Goal: Transaction & Acquisition: Purchase product/service

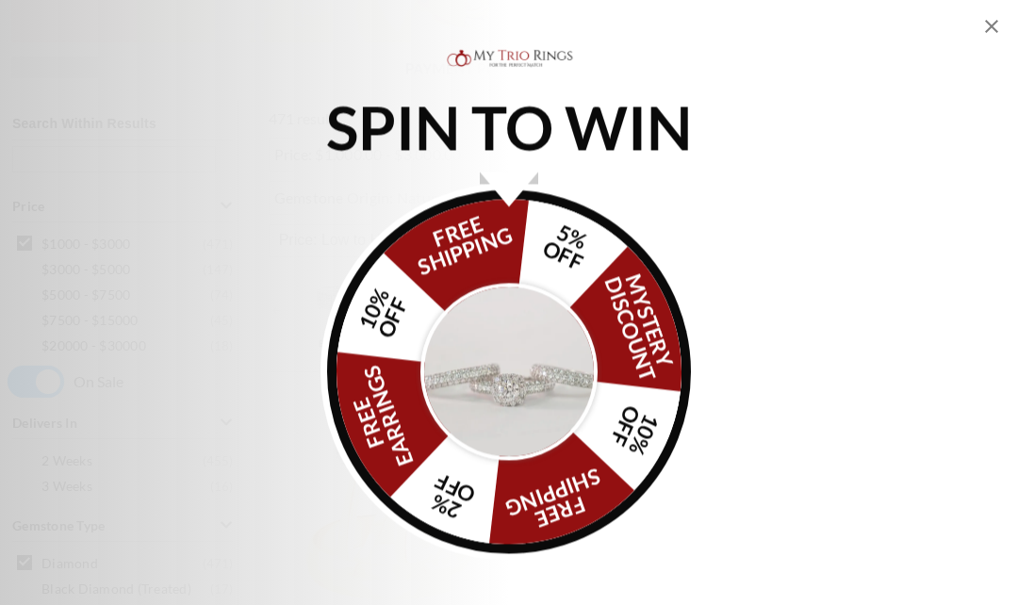
click at [491, 419] on img "Alia popup" at bounding box center [508, 371] width 177 height 177
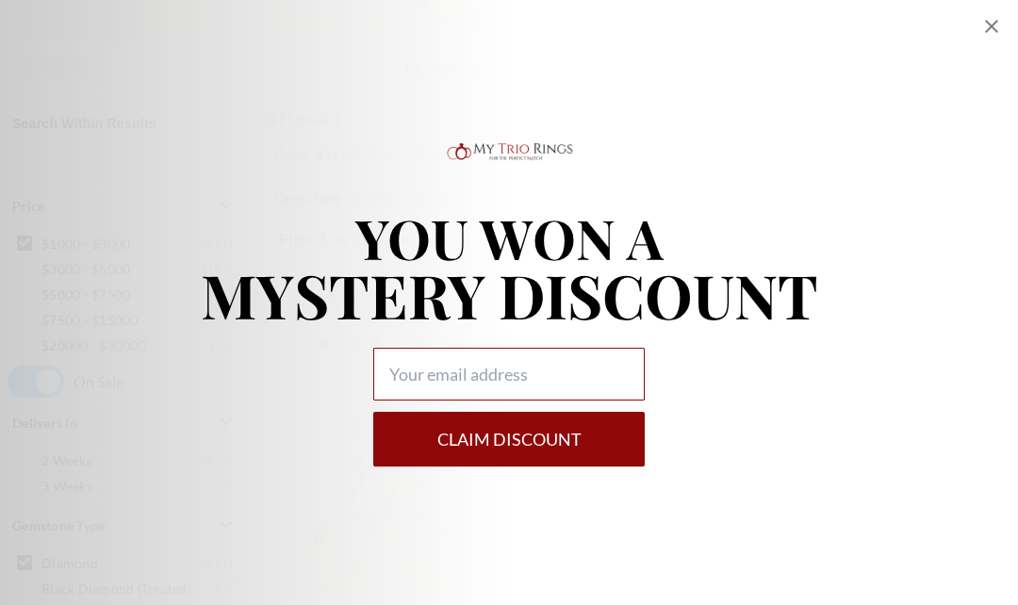
click at [448, 400] on input "Alia popup" at bounding box center [508, 374] width 271 height 53
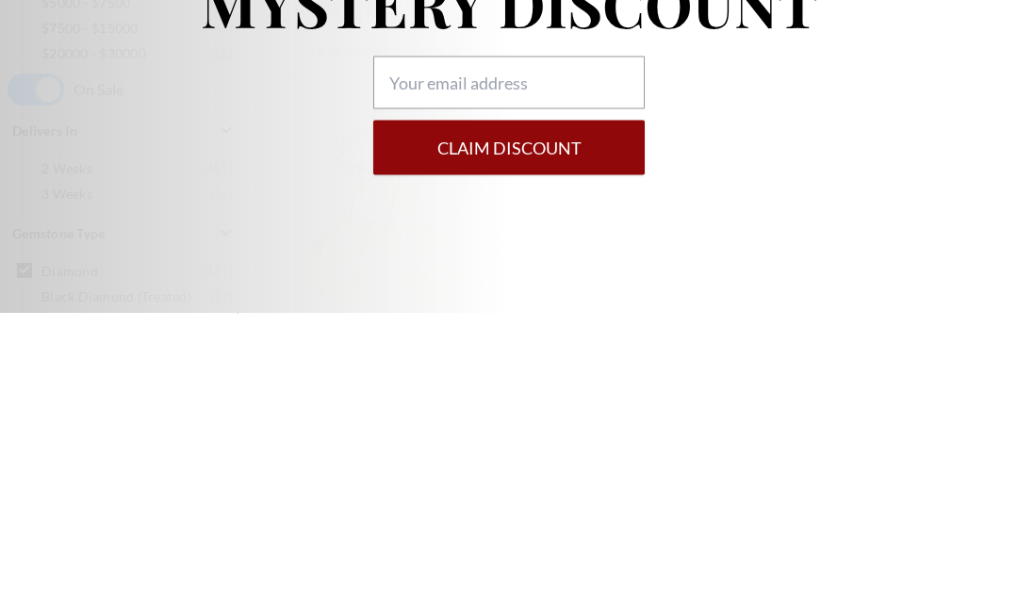
type input "bernardnorwood@gmail.com"
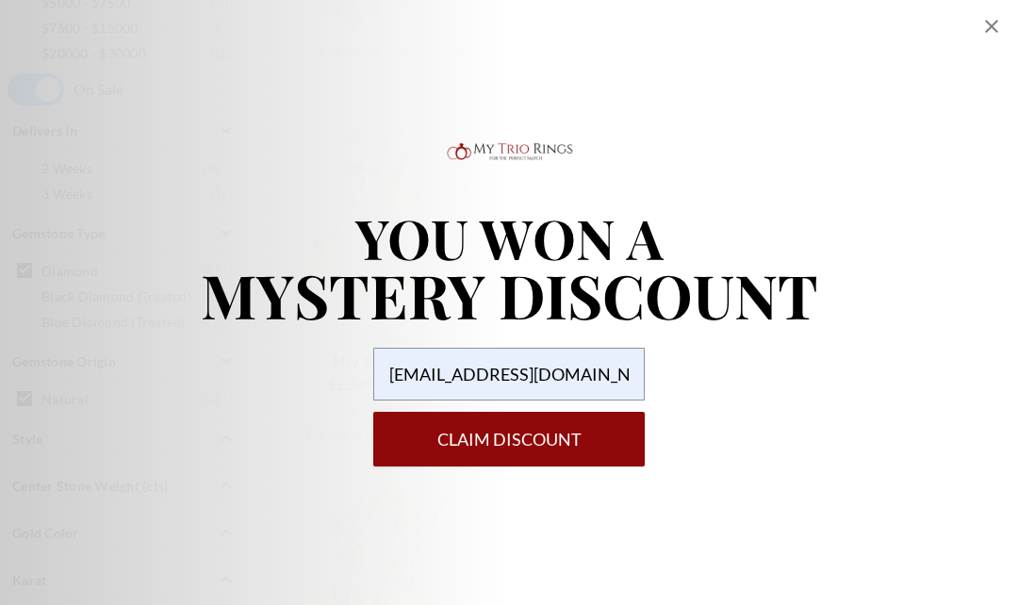
click at [542, 466] on button "Claim DISCOUNT" at bounding box center [508, 439] width 271 height 55
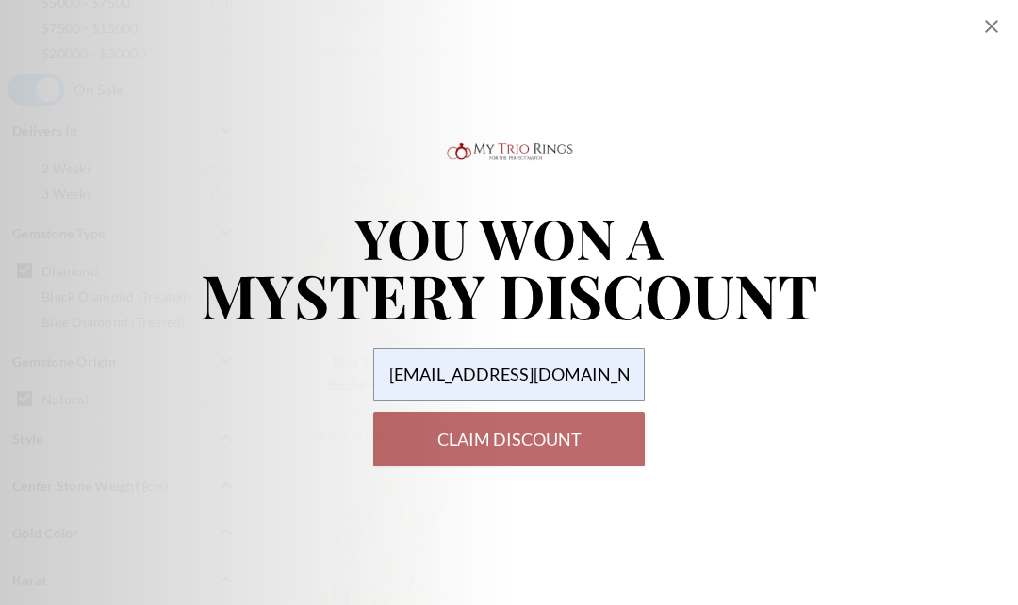
select select "US"
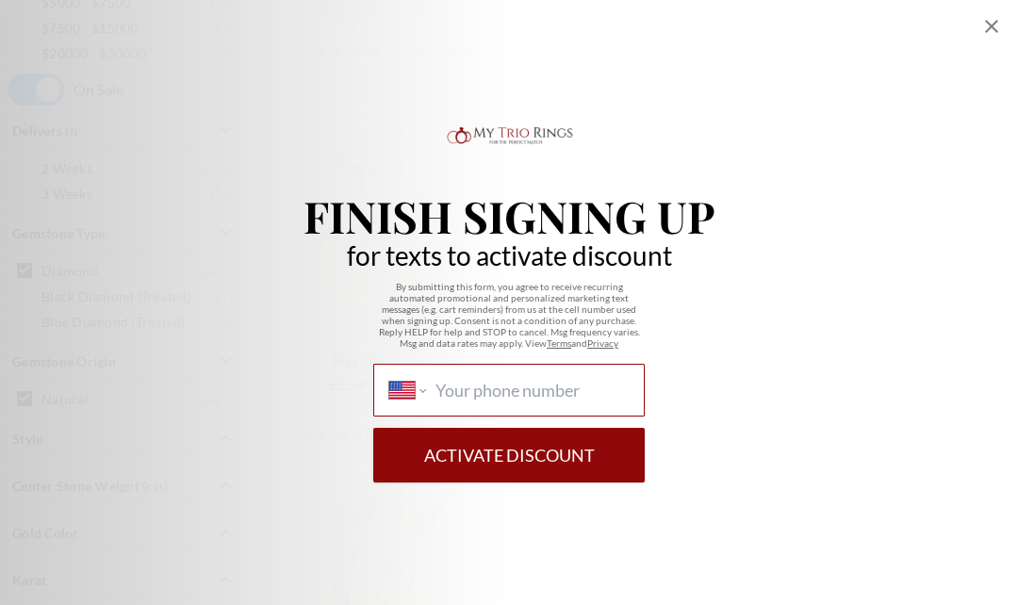
click at [462, 400] on input "International Afghanistan Åland Islands Albania Algeria American Samoa Andorra …" at bounding box center [531, 390] width 193 height 21
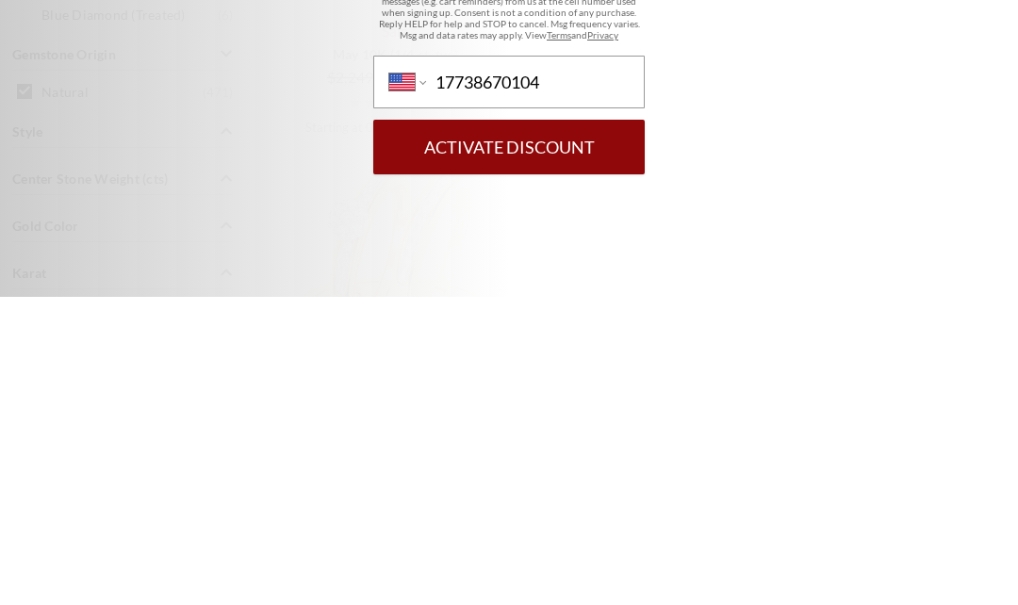
scroll to position [1143, 0]
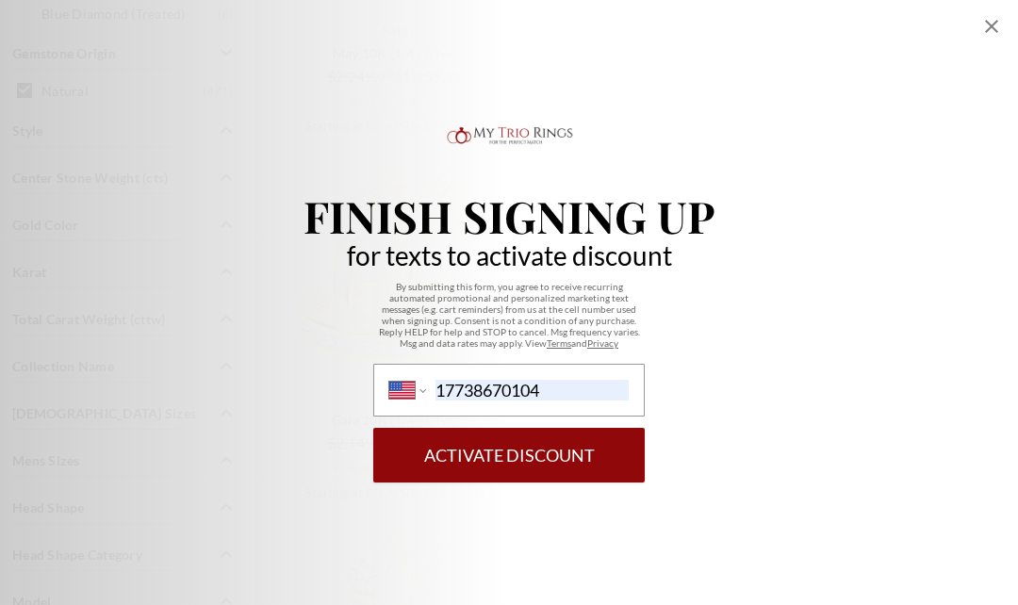
click at [513, 482] on button "Activate Discount" at bounding box center [508, 455] width 271 height 55
type input "1 (773) 867-0104"
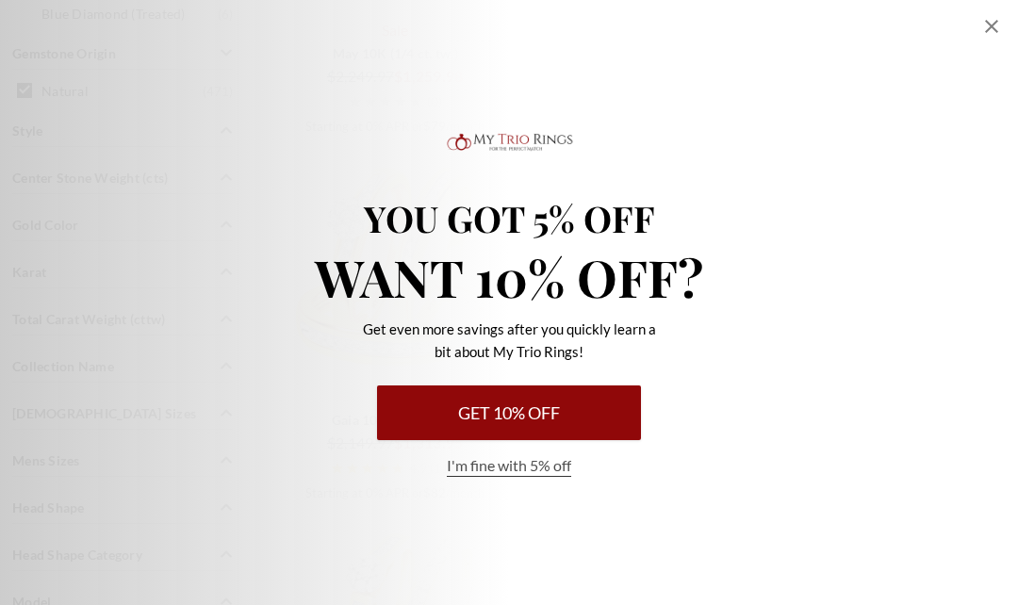
click at [532, 440] on button "Get 10% Off" at bounding box center [509, 412] width 264 height 55
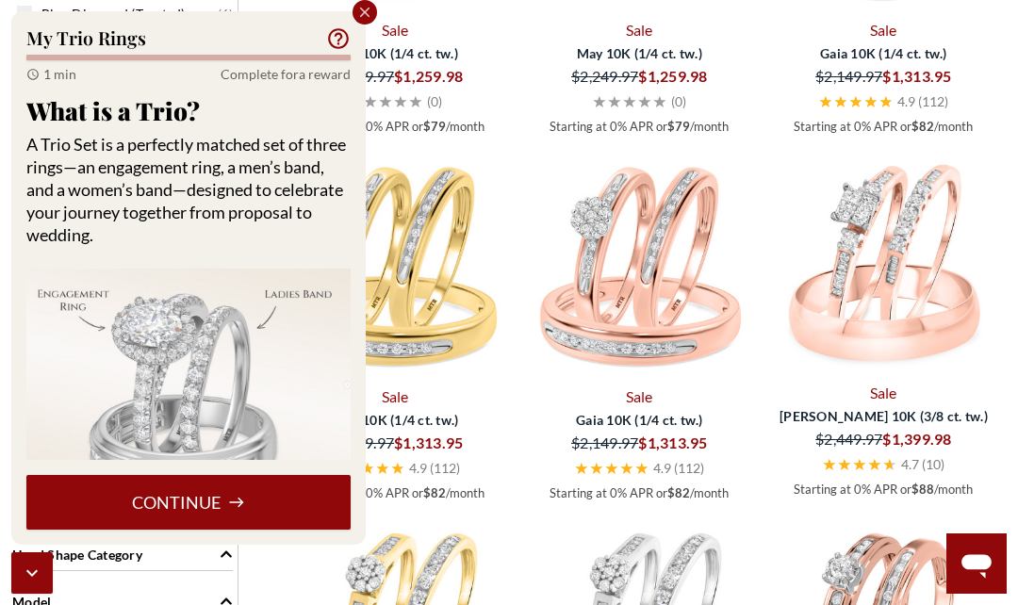
click at [220, 530] on button "Continue" at bounding box center [188, 502] width 324 height 55
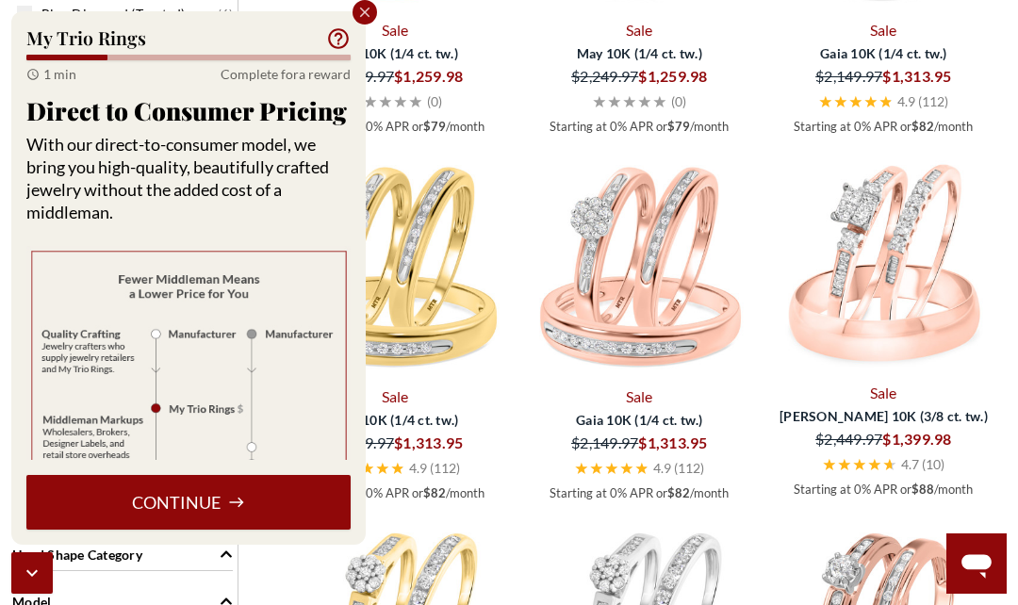
click at [202, 530] on button "Continue" at bounding box center [188, 502] width 324 height 55
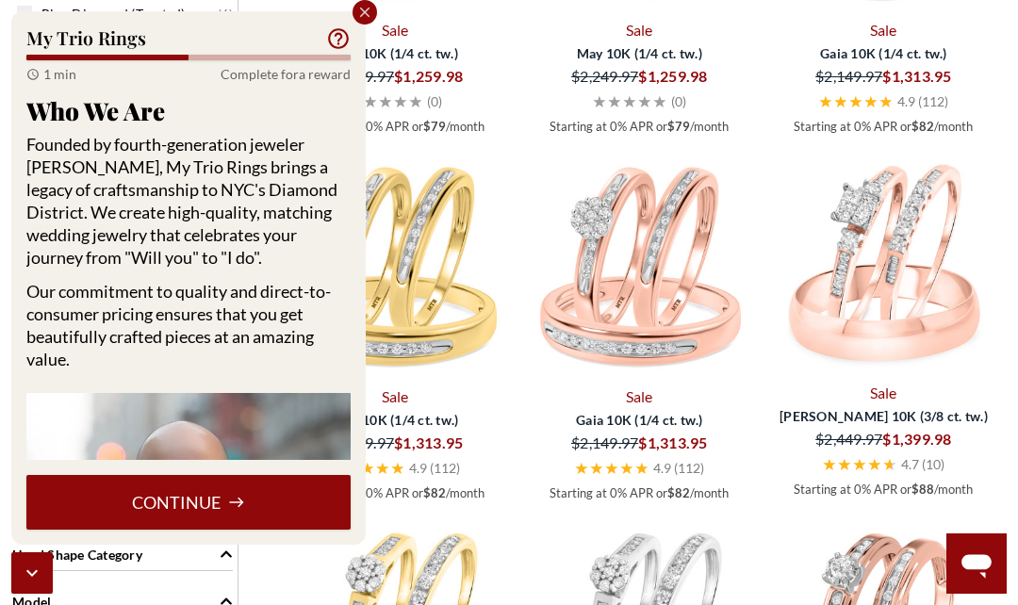
click at [183, 530] on button "Continue" at bounding box center [188, 502] width 324 height 55
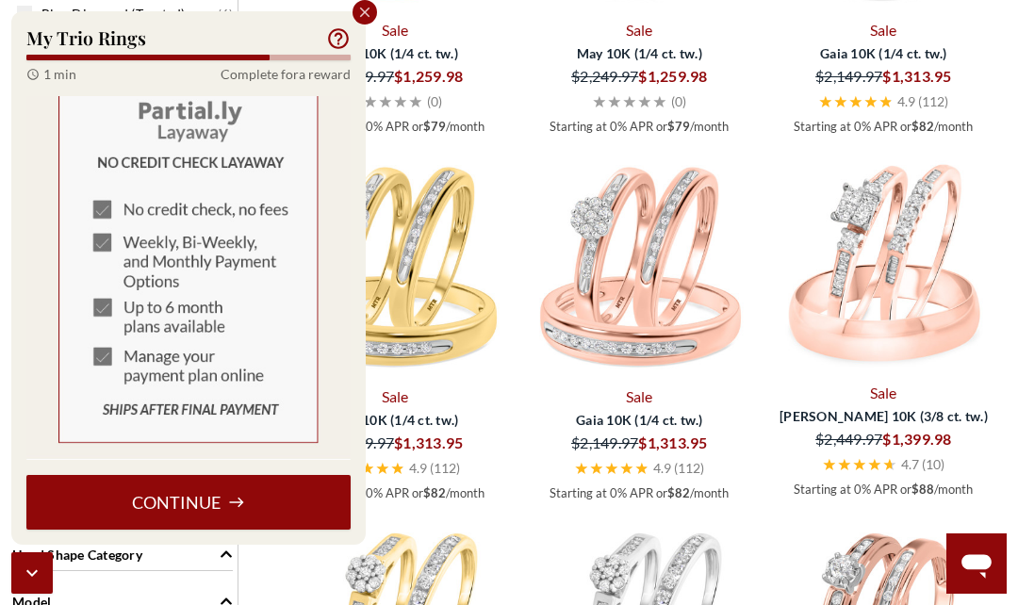
scroll to position [1106, 0]
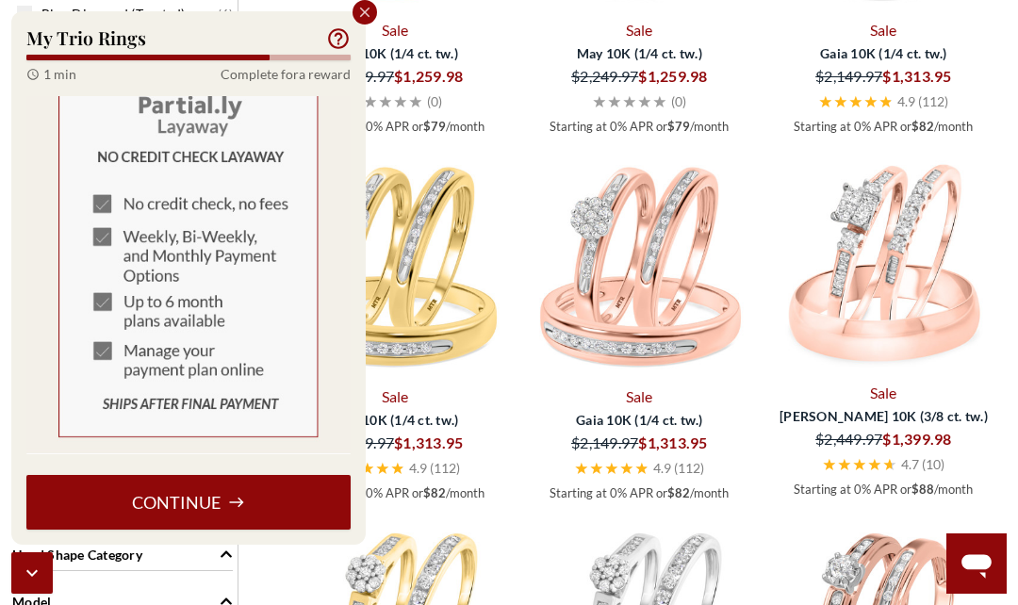
click at [194, 530] on button "Continue" at bounding box center [188, 502] width 324 height 55
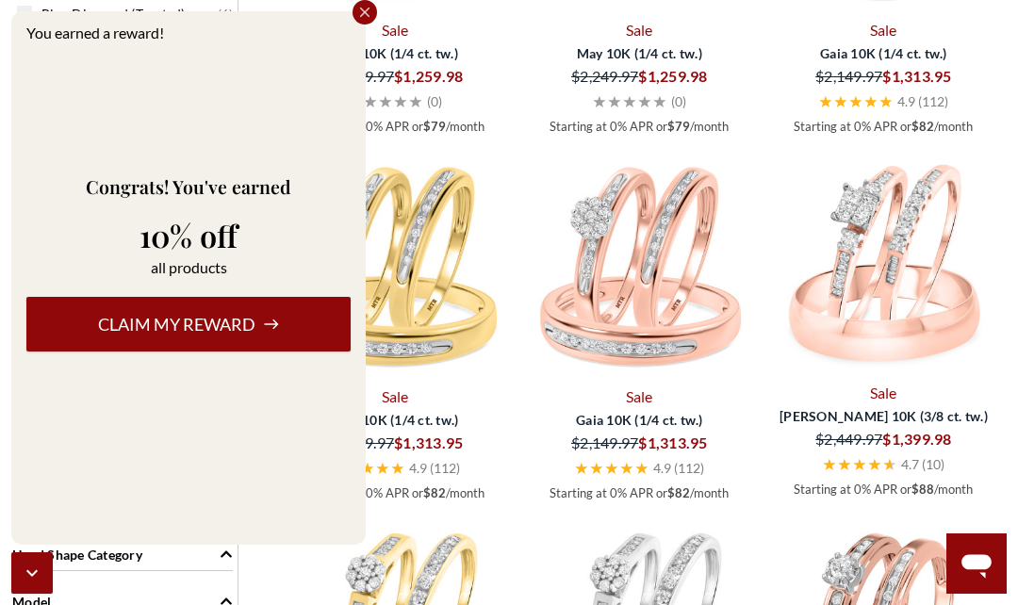
click at [174, 351] on button "Claim my reward" at bounding box center [188, 324] width 324 height 55
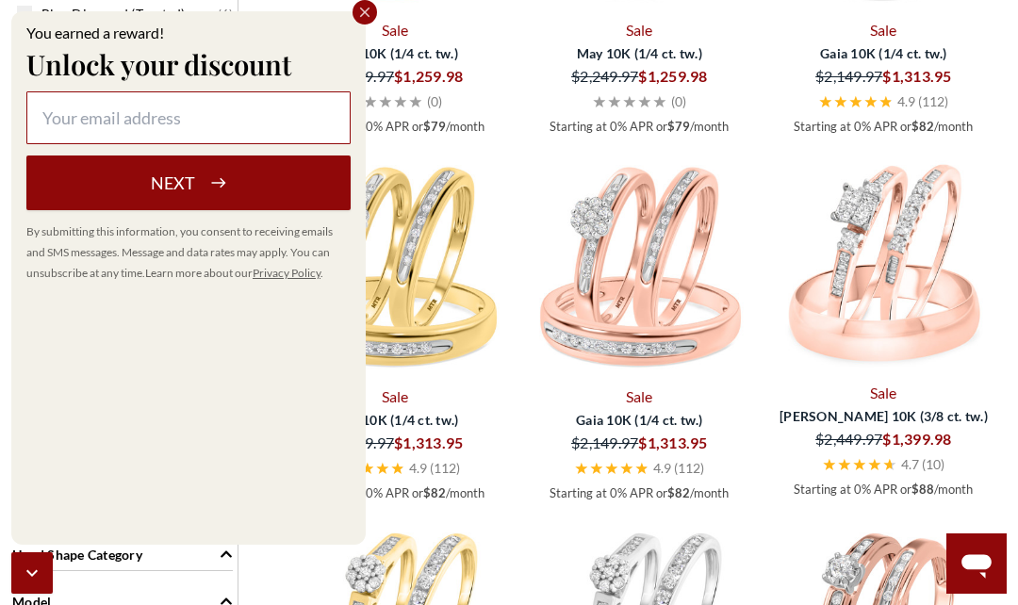
click at [74, 144] on input at bounding box center [188, 117] width 324 height 53
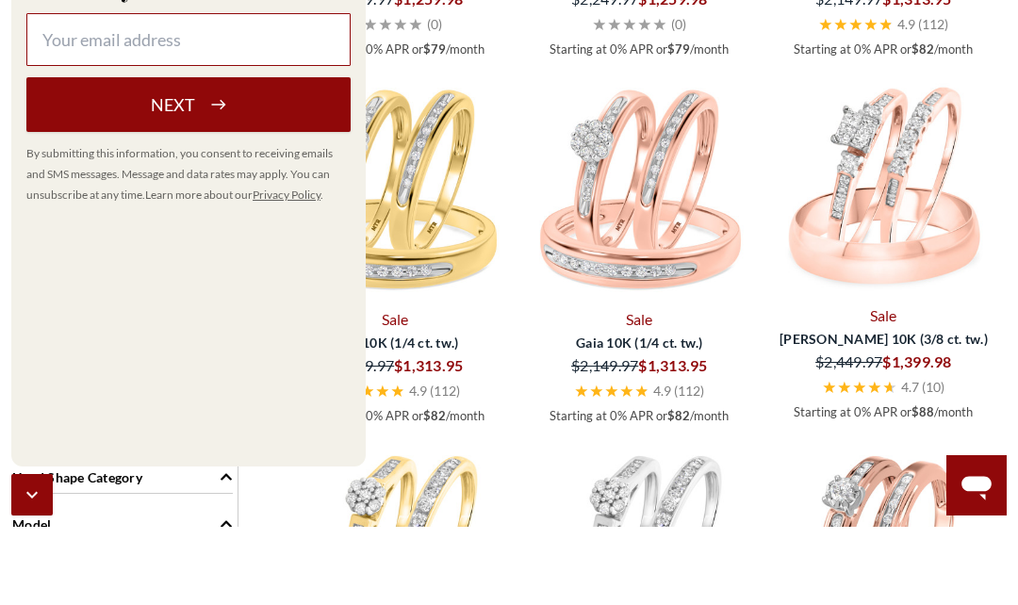
type input "bernardnorwood@gmail.com"
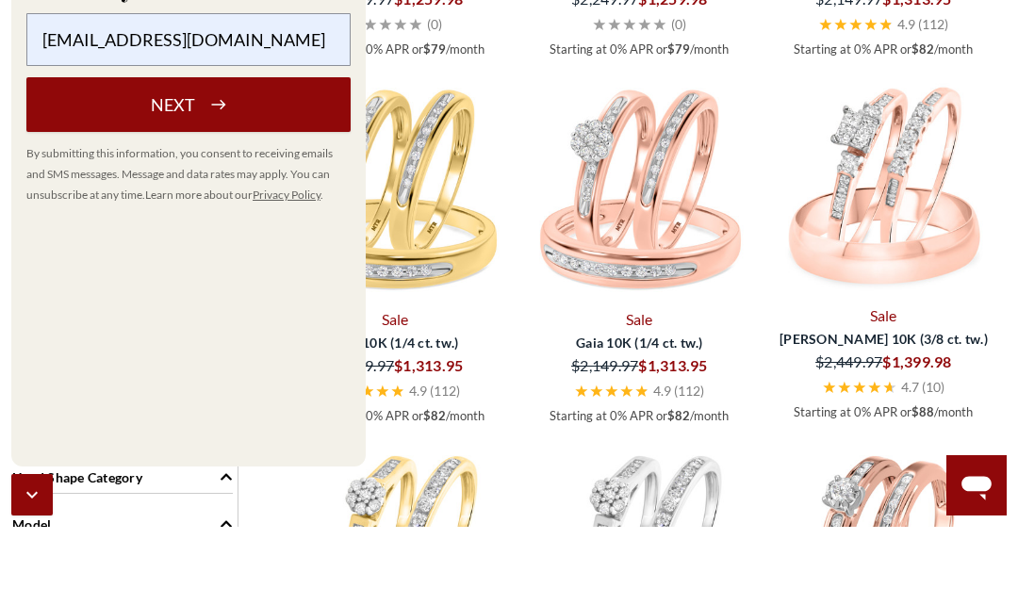
scroll to position [1221, 0]
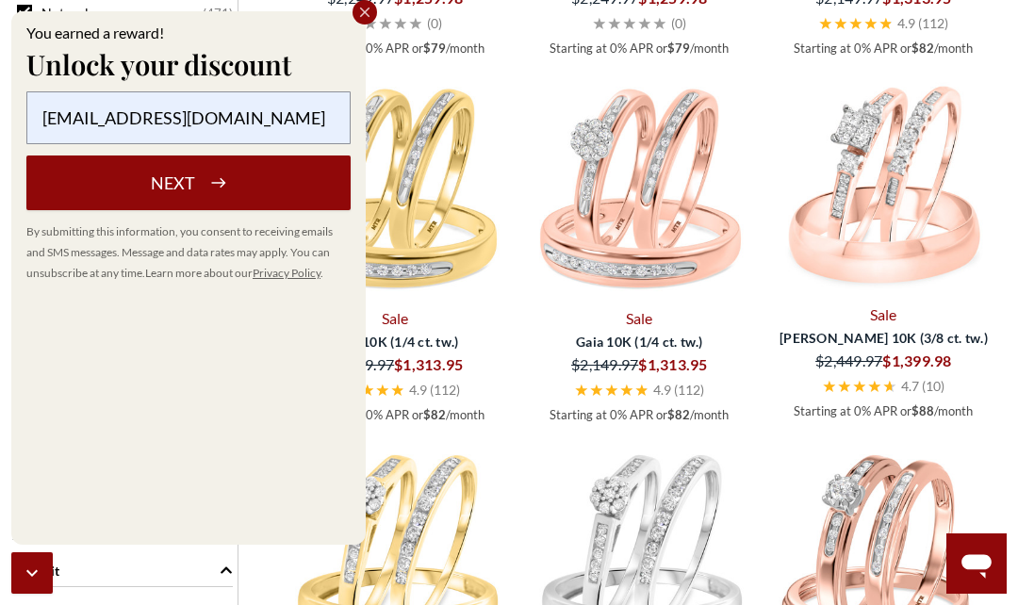
click at [243, 210] on button "Next" at bounding box center [188, 182] width 324 height 55
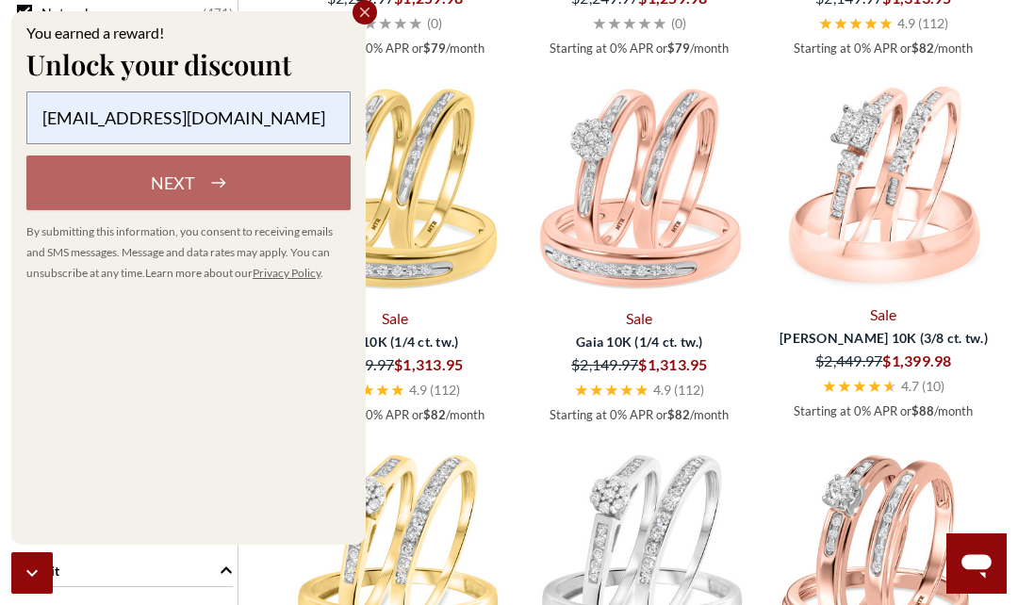
select select "US"
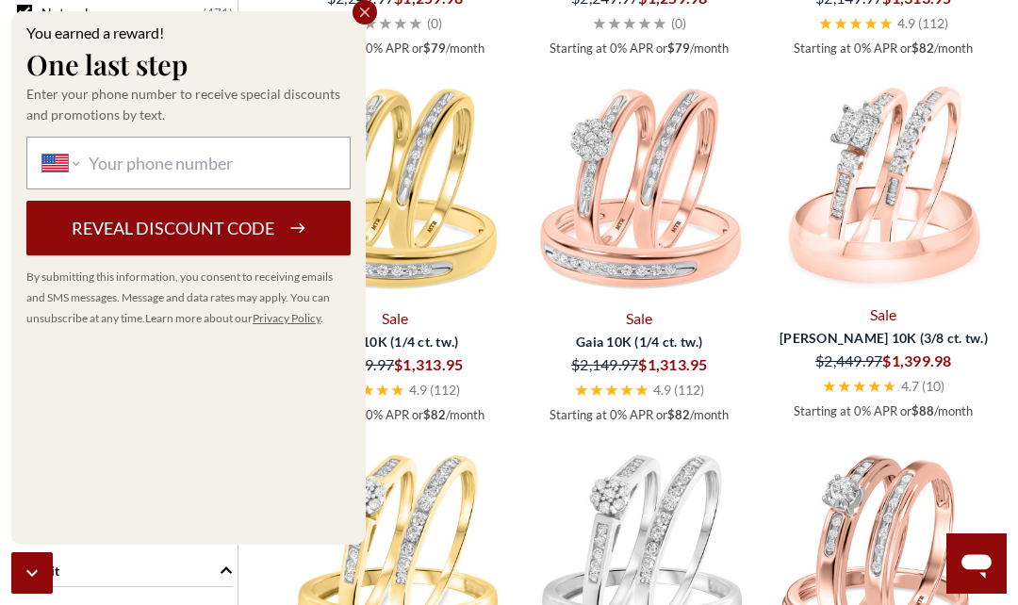
click at [360, 21] on icon "Close popup" at bounding box center [364, 12] width 17 height 17
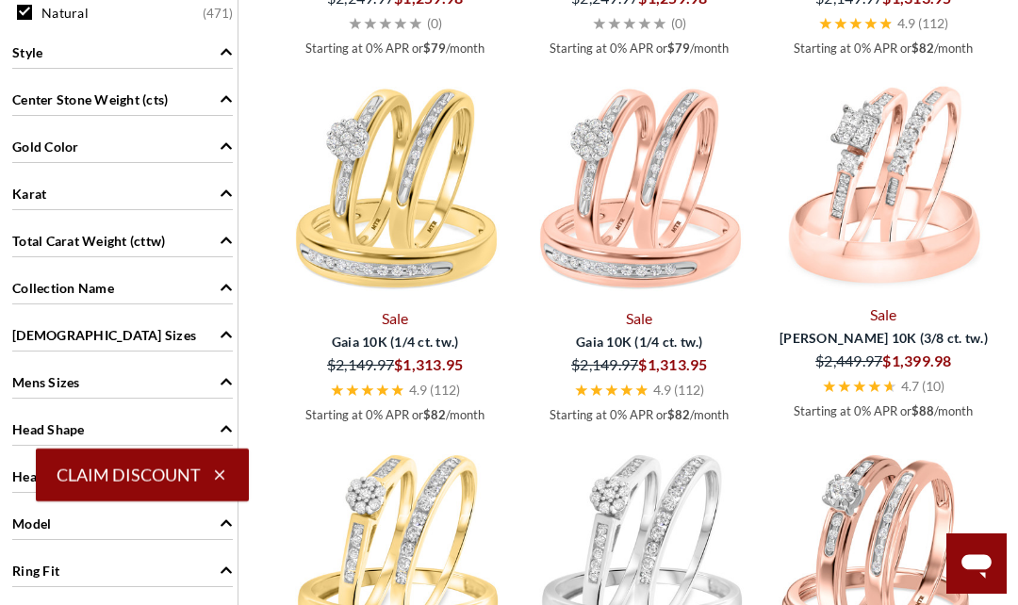
click at [149, 501] on button "Claim Discount" at bounding box center [142, 475] width 213 height 53
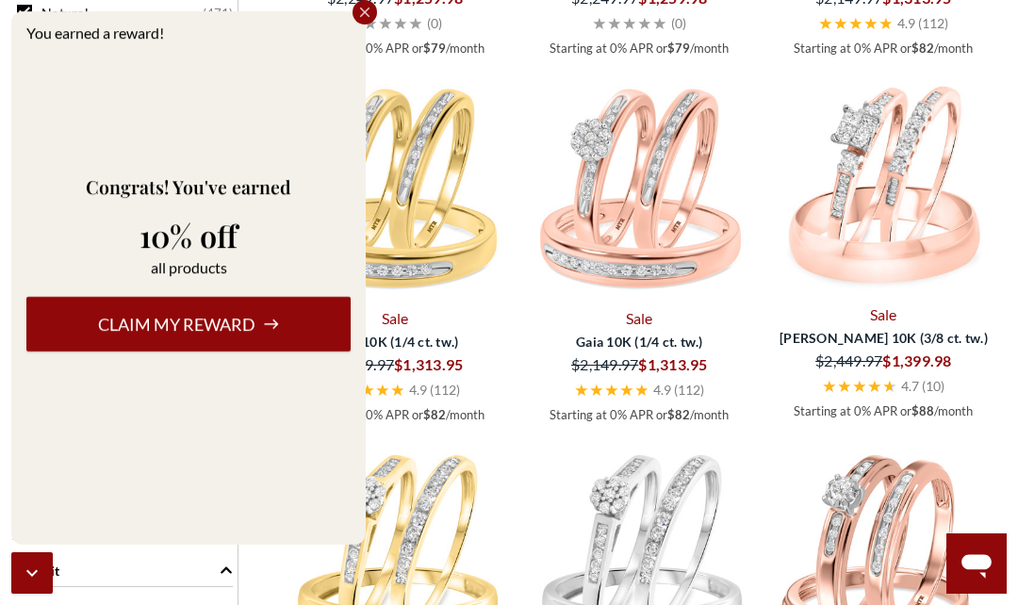
click at [183, 351] on button "Claim my reward" at bounding box center [188, 324] width 324 height 55
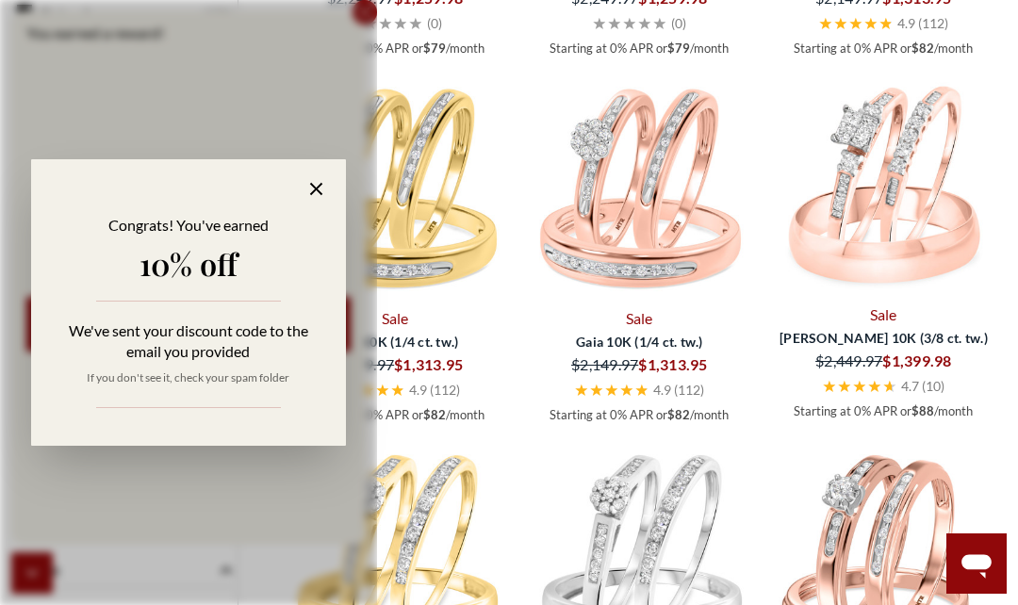
click at [310, 200] on icon at bounding box center [316, 189] width 22 height 22
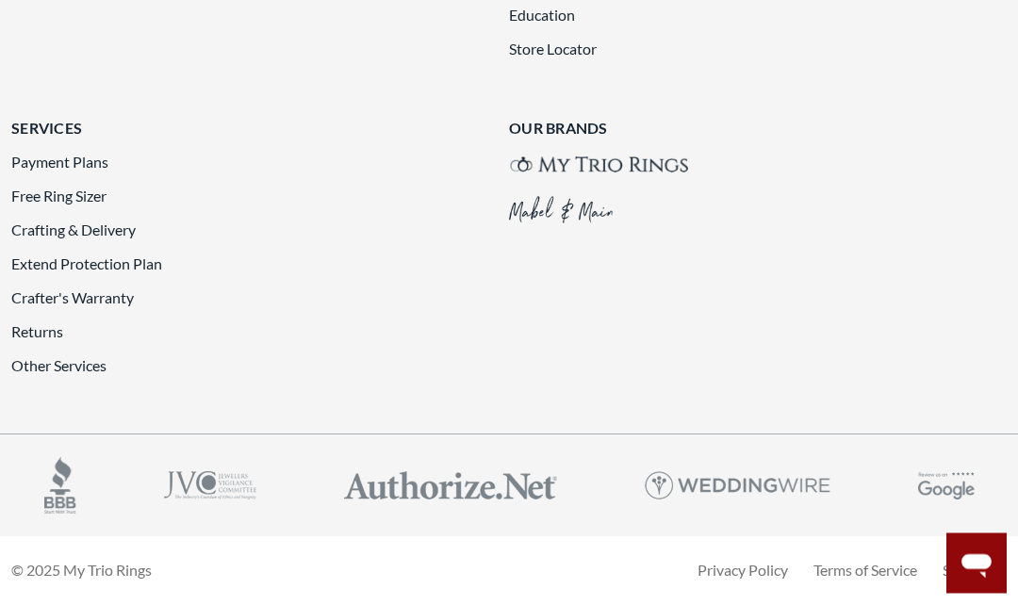
scroll to position [3879, 0]
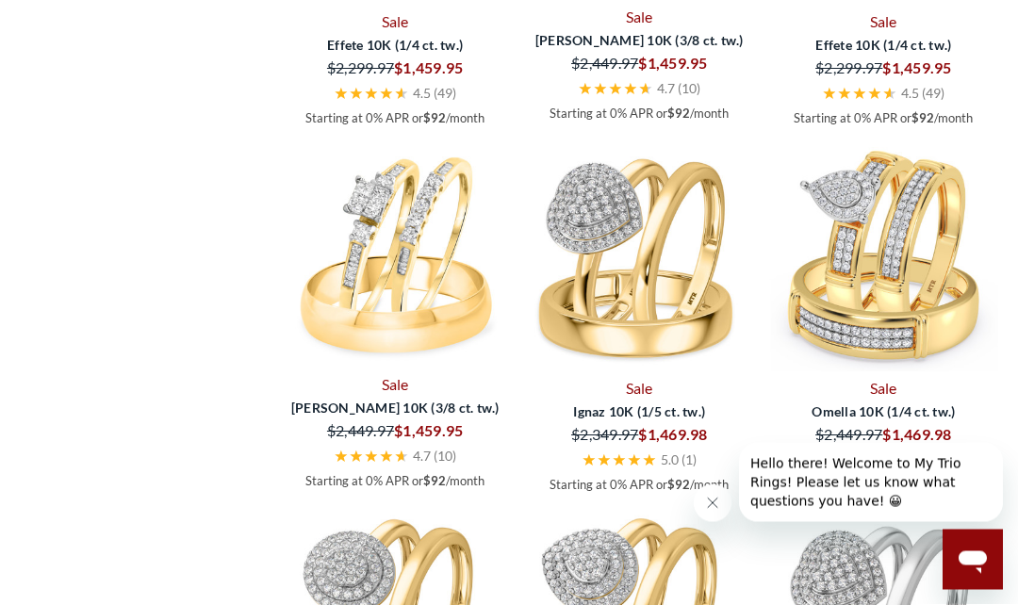
scroll to position [2249, 0]
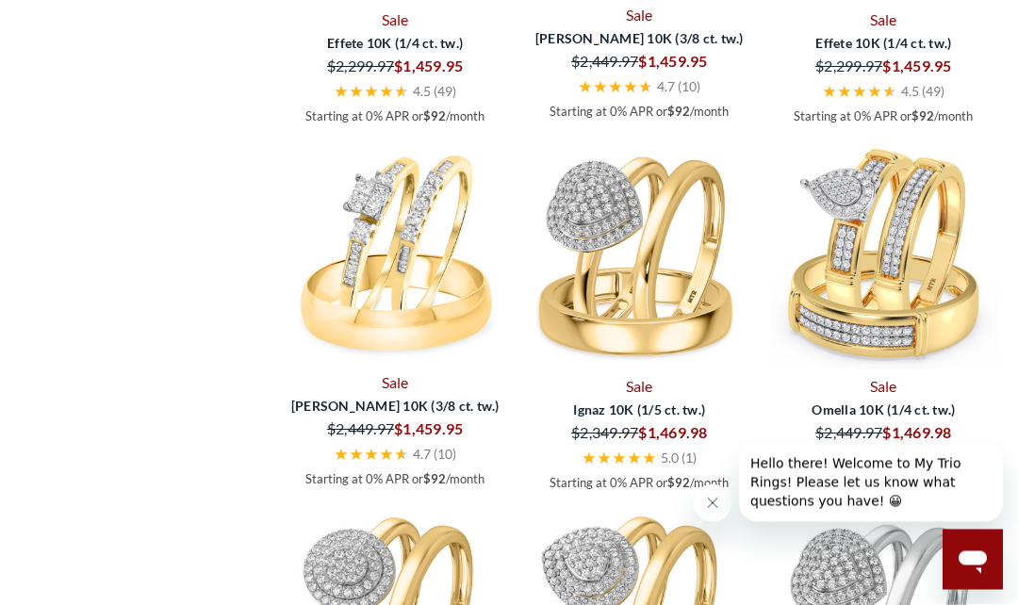
click at [705, 503] on icon "Close message from company" at bounding box center [712, 502] width 15 height 15
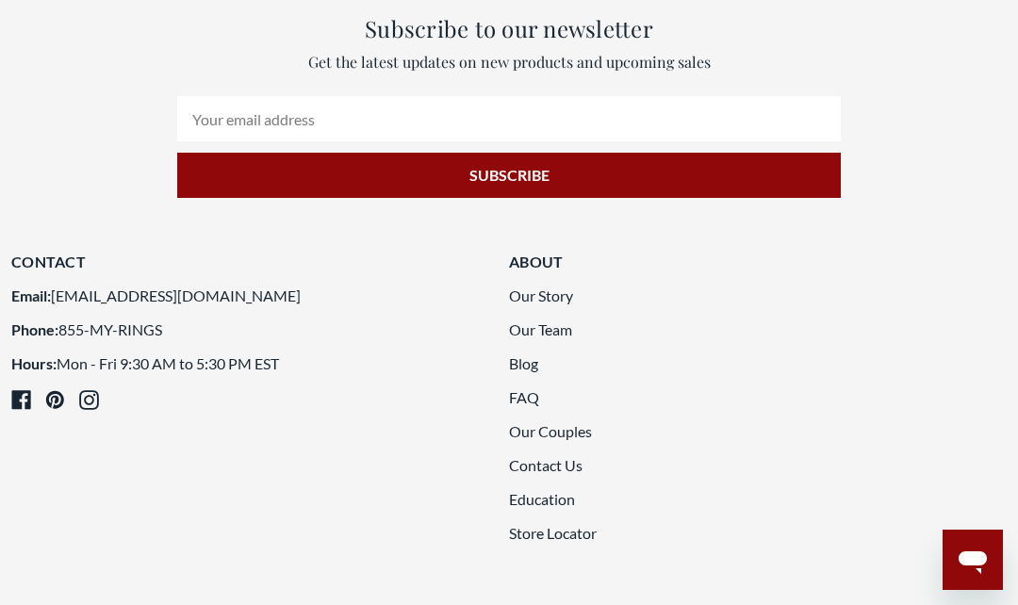
scroll to position [4170, 0]
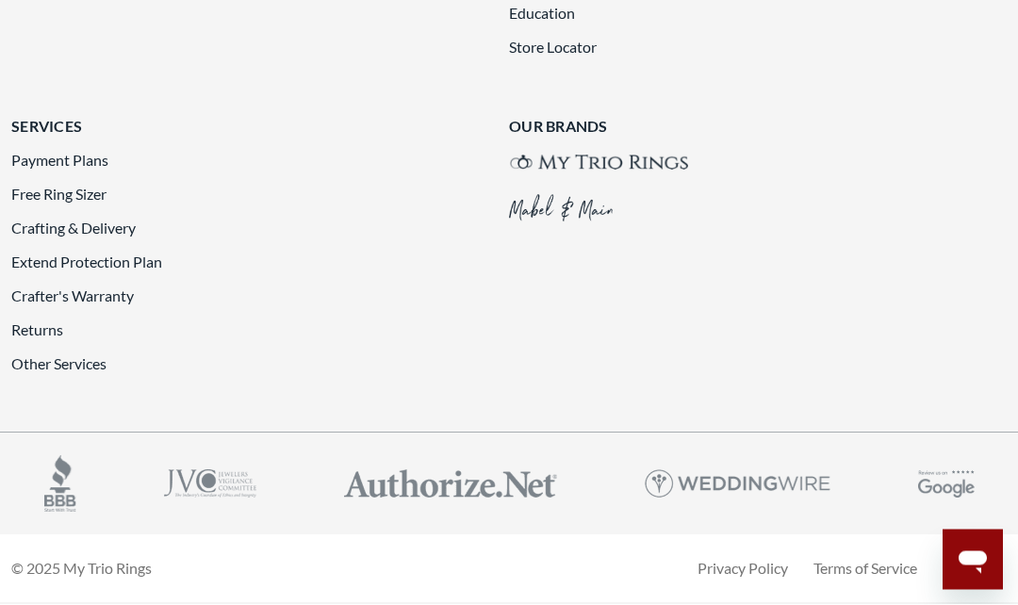
scroll to position [4160, 0]
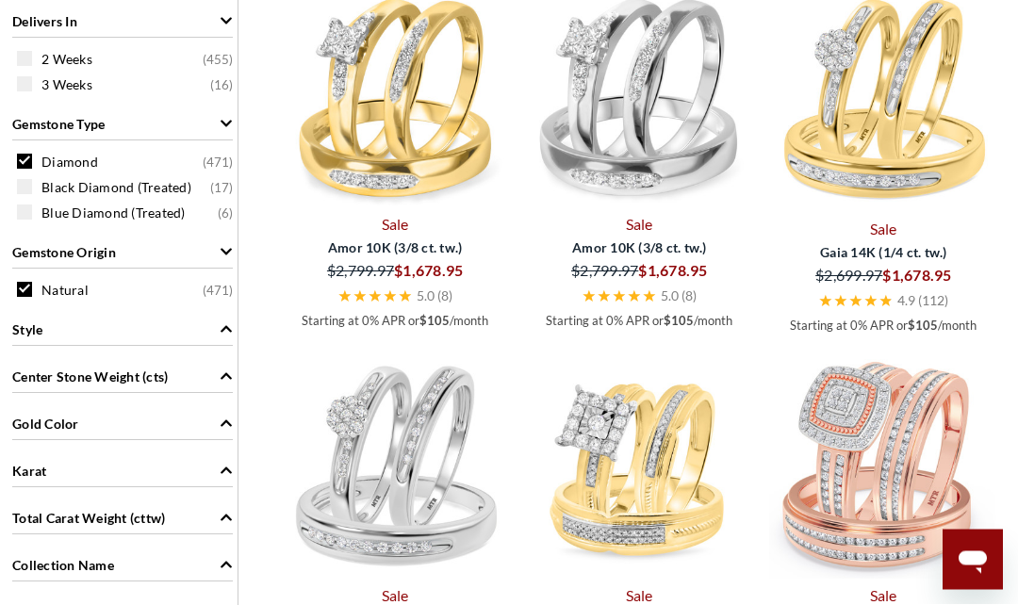
scroll to position [945, 0]
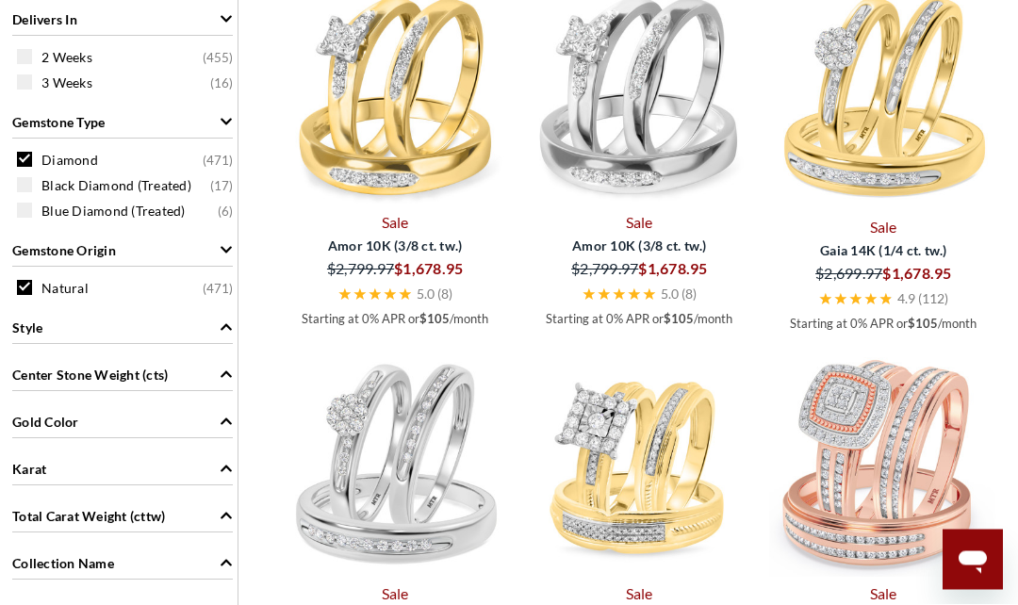
click at [216, 427] on div "Gold Color" at bounding box center [122, 421] width 220 height 36
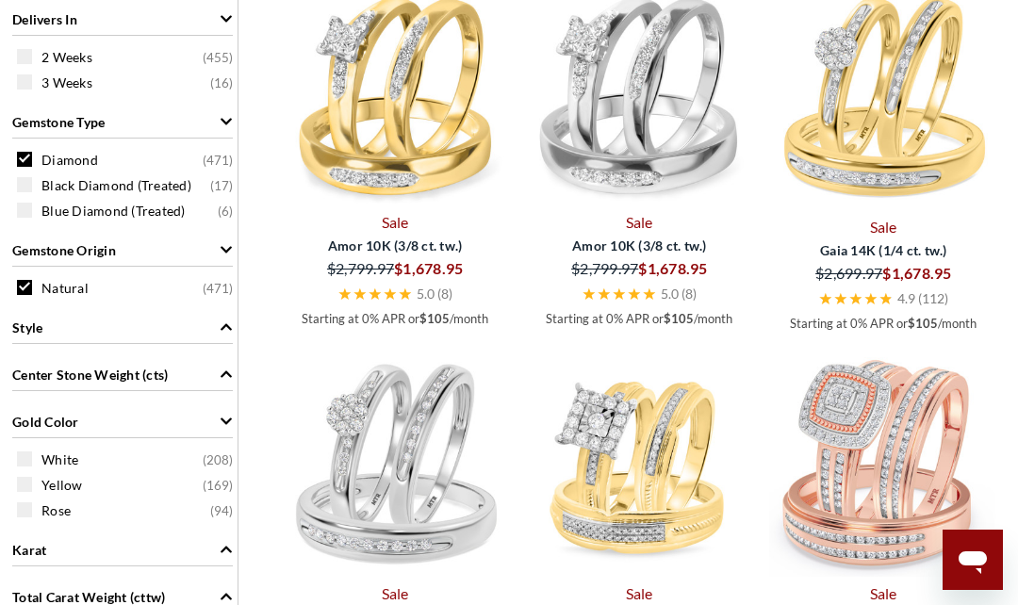
click at [17, 462] on span at bounding box center [24, 458] width 15 height 15
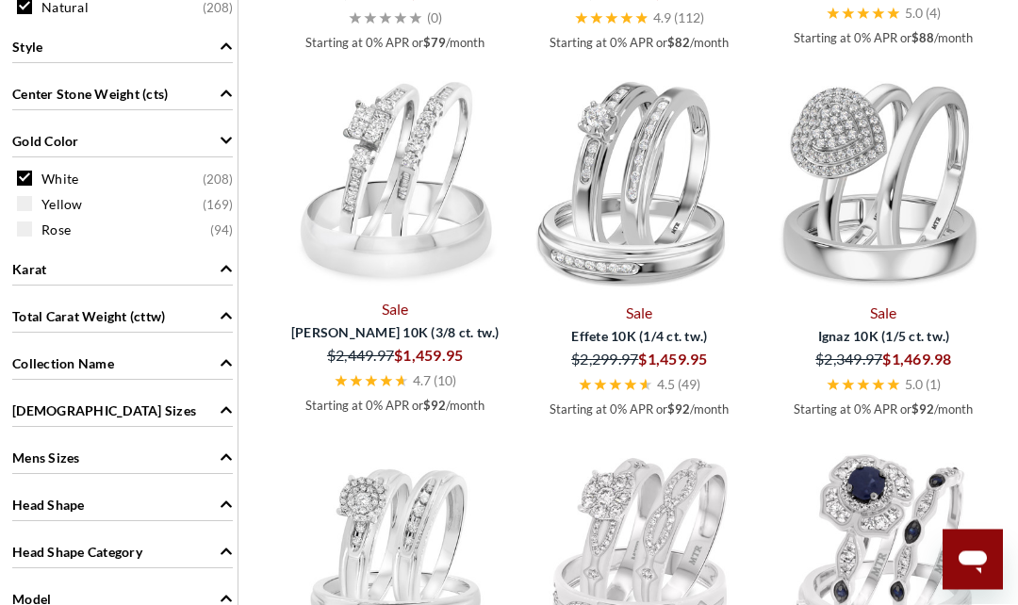
scroll to position [1229, 0]
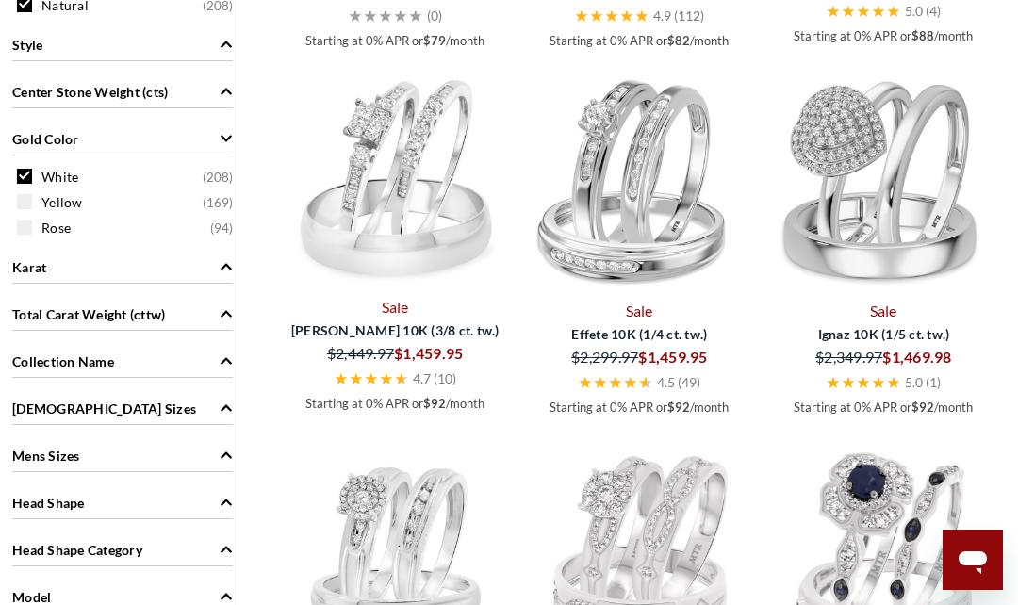
click at [224, 415] on icon "Ladies Sizes" at bounding box center [226, 407] width 13 height 13
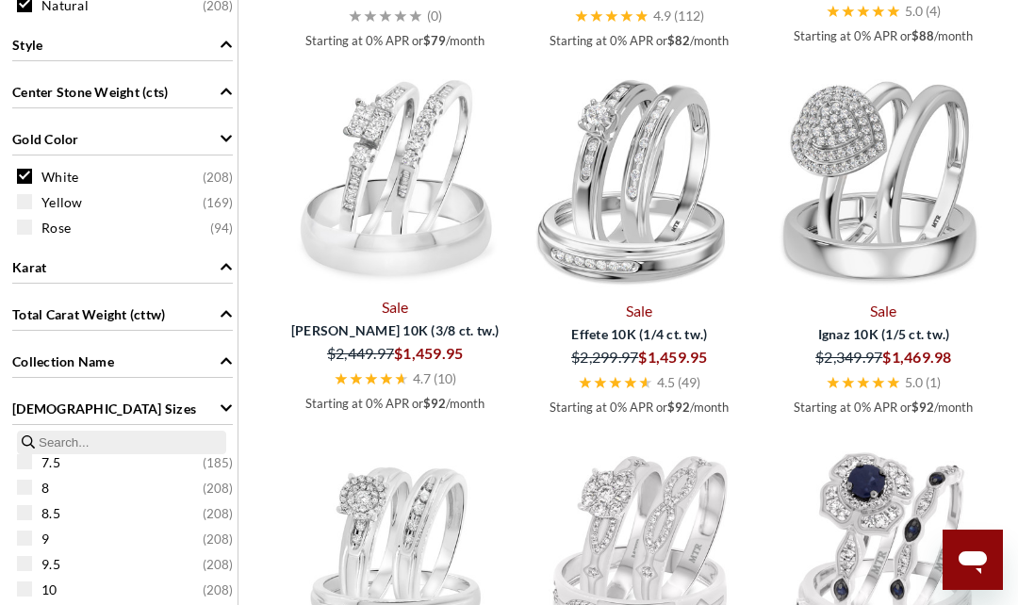
scroll to position [239, 0]
click at [21, 515] on span at bounding box center [24, 509] width 15 height 15
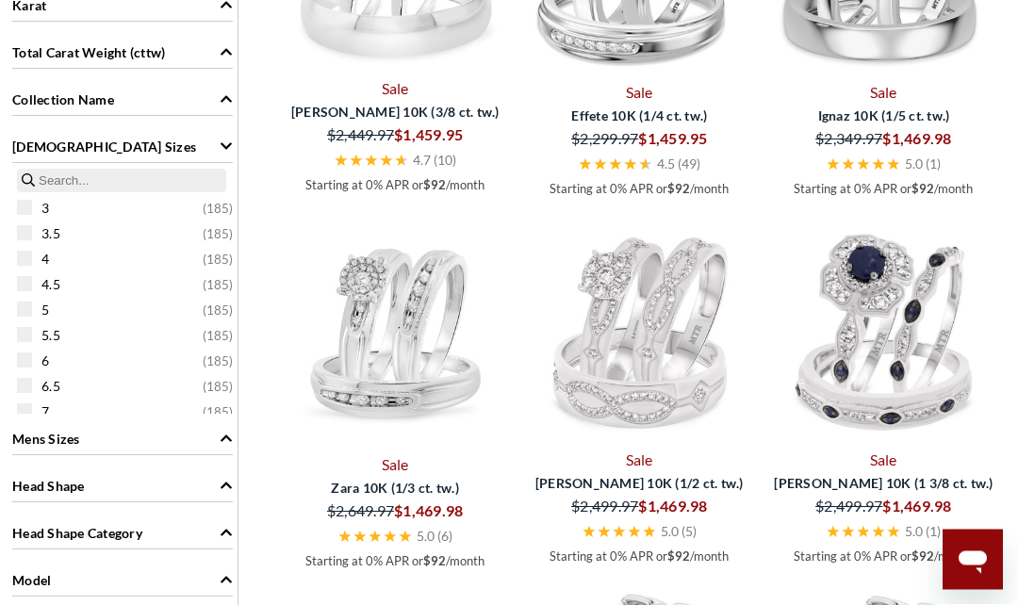
scroll to position [1503, 0]
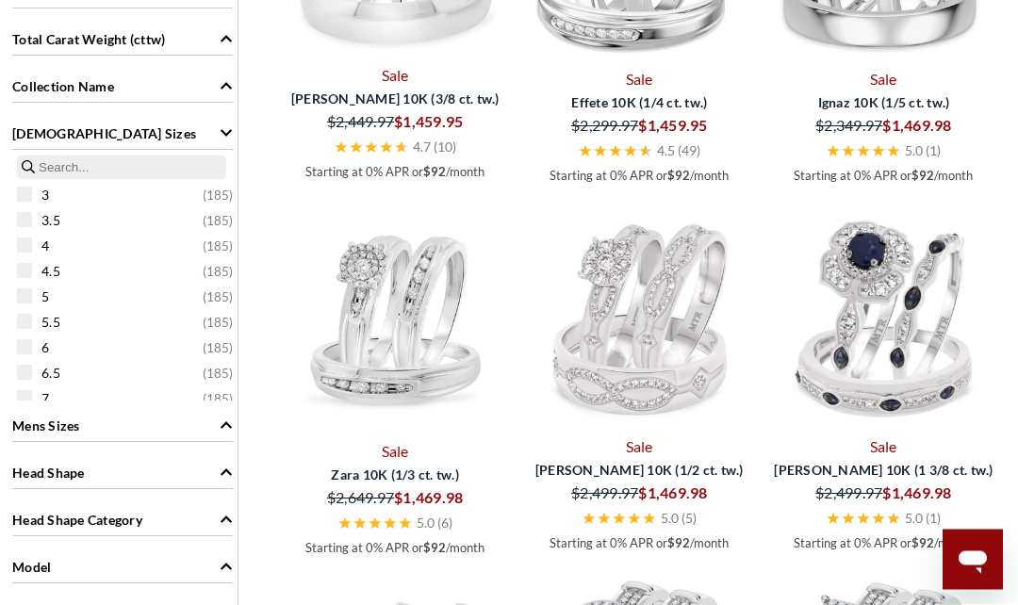
click at [222, 432] on icon "Mens Sizes" at bounding box center [226, 425] width 13 height 13
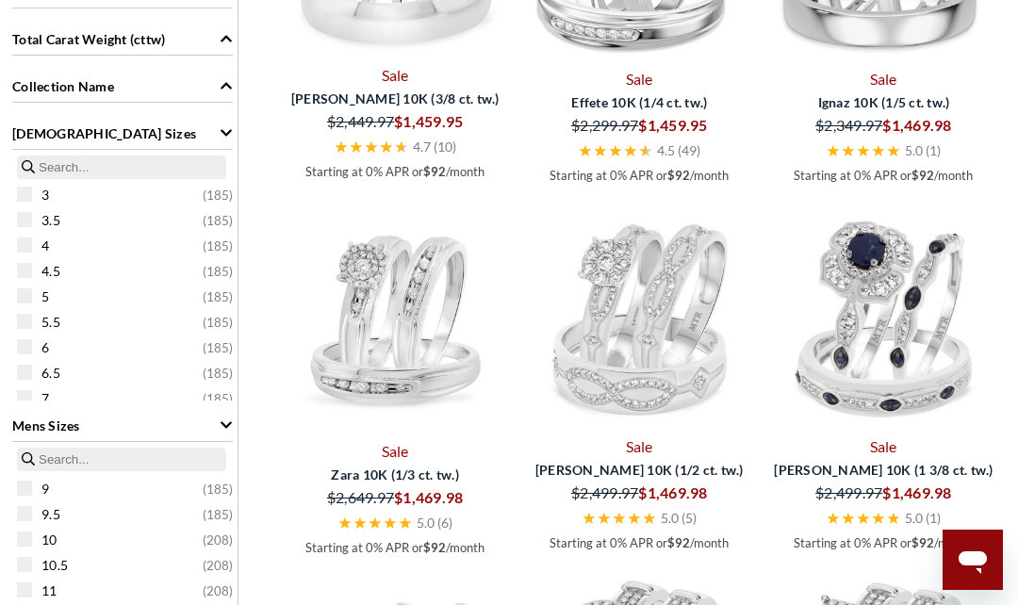
scroll to position [168, 0]
click at [28, 558] on div "10.5 ( 208 )" at bounding box center [127, 547] width 220 height 21
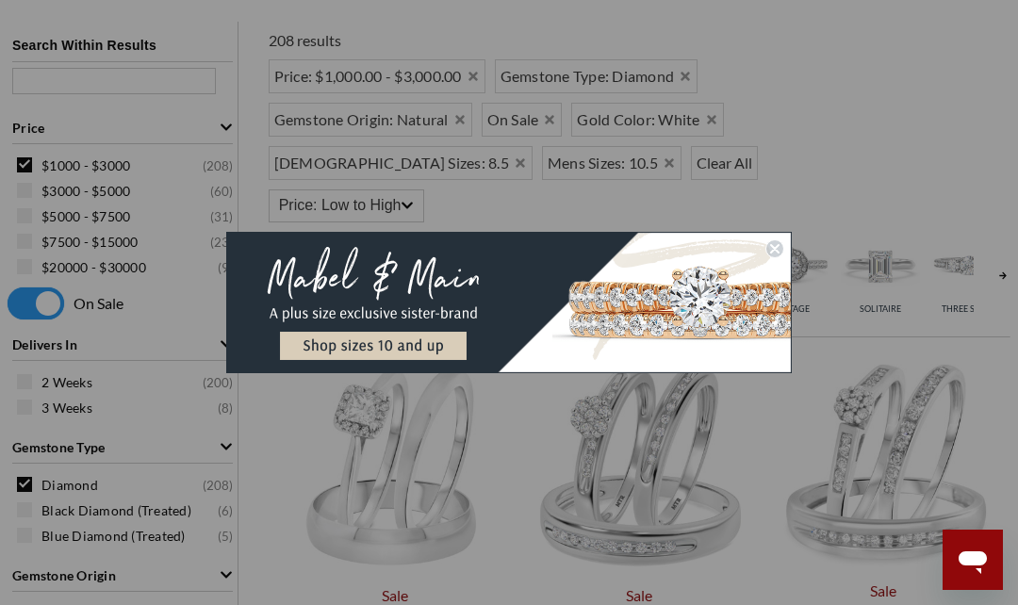
click at [768, 238] on img "POPUP Form" at bounding box center [508, 302] width 565 height 141
click at [767, 244] on circle "Close dialog" at bounding box center [775, 249] width 18 height 18
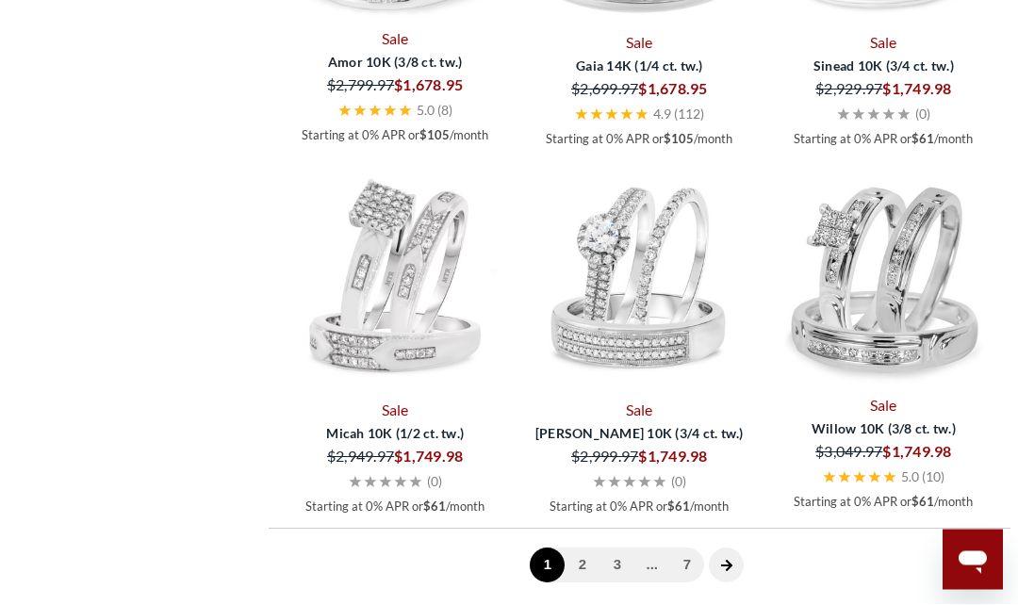
scroll to position [4115, 0]
click at [582, 560] on link "2" at bounding box center [581, 564] width 35 height 35
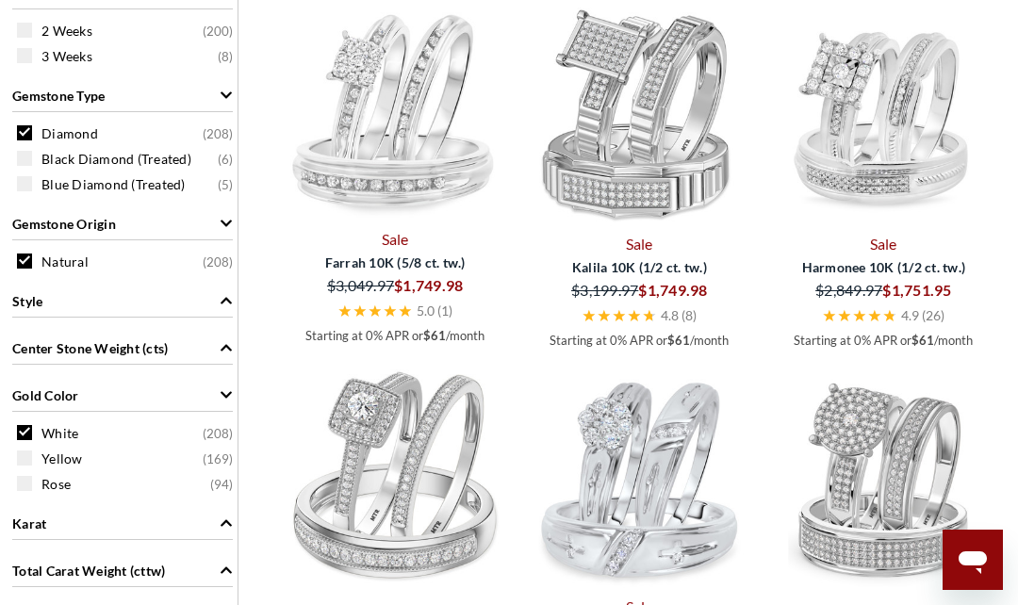
scroll to position [975, 0]
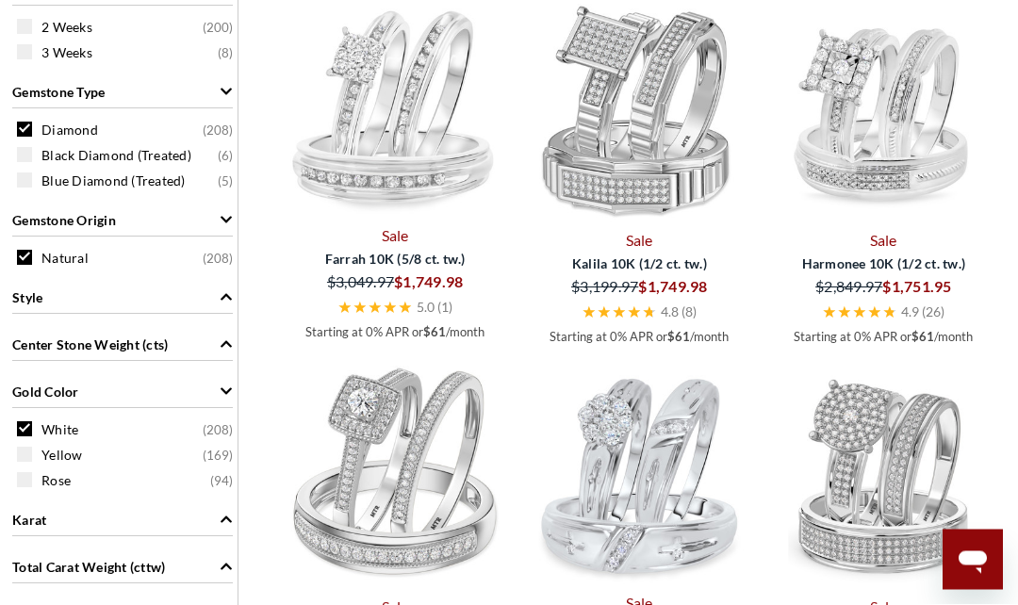
click at [213, 348] on div "Center Stone Weight (cts)" at bounding box center [122, 344] width 220 height 36
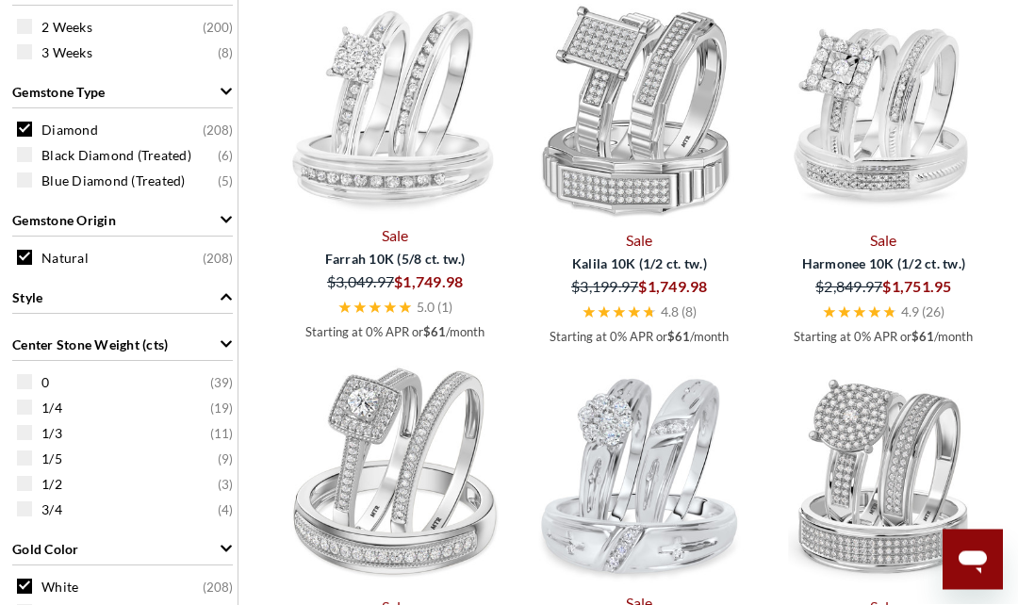
scroll to position [976, 0]
click at [204, 351] on div "Center Stone Weight (cts)" at bounding box center [122, 343] width 220 height 36
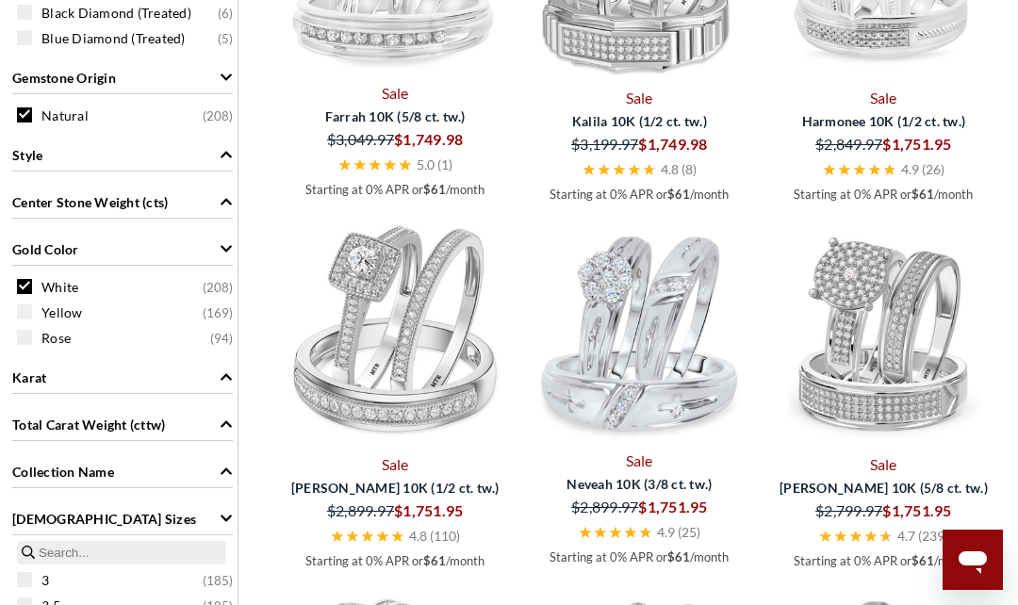
scroll to position [1120, 0]
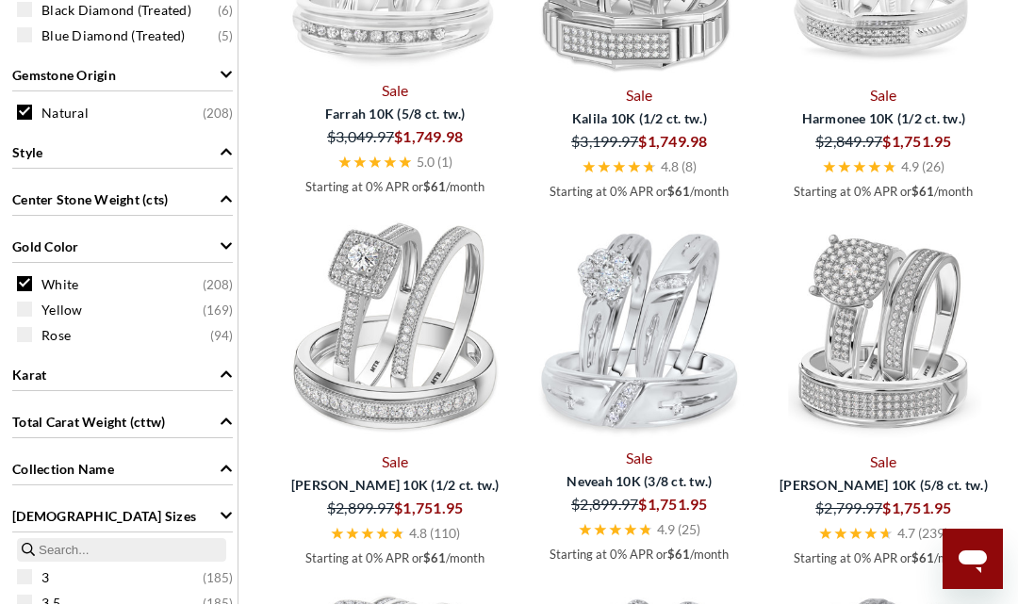
click at [220, 417] on span "Total Carat Weight (cttw)" at bounding box center [226, 423] width 13 height 20
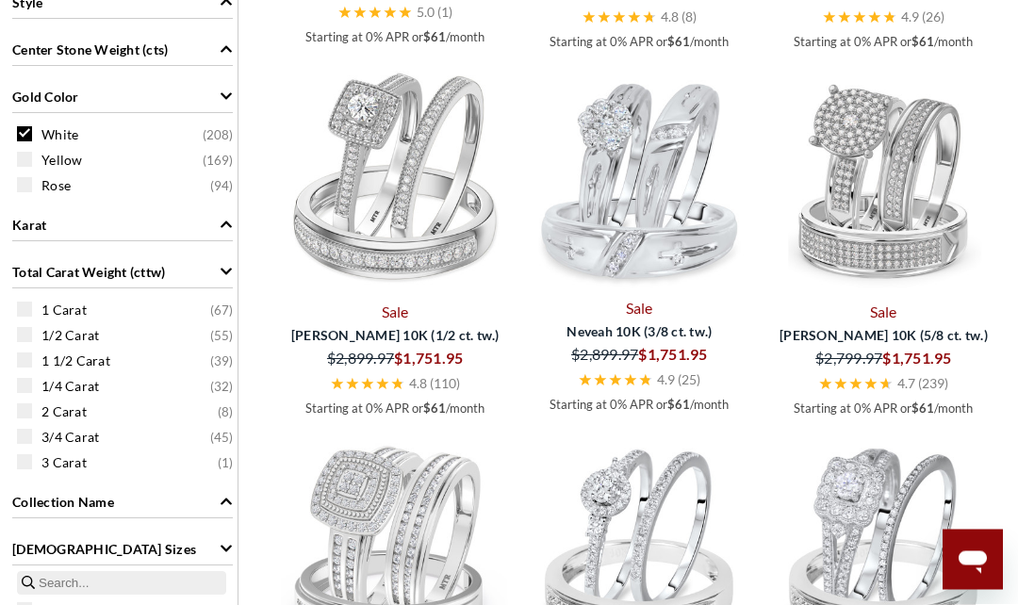
scroll to position [1271, 0]
click at [17, 416] on span at bounding box center [24, 410] width 15 height 15
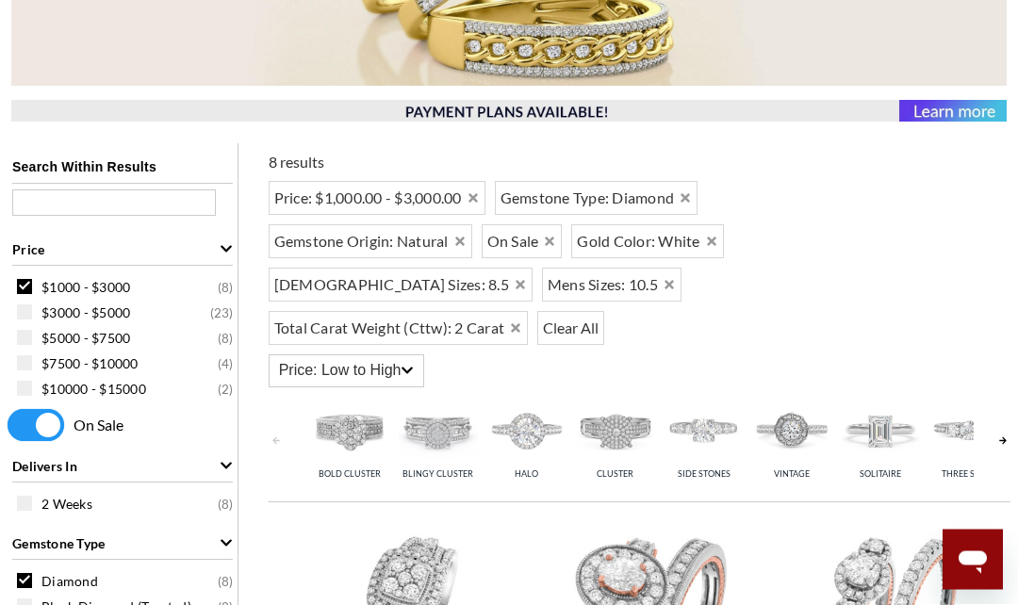
scroll to position [482, 0]
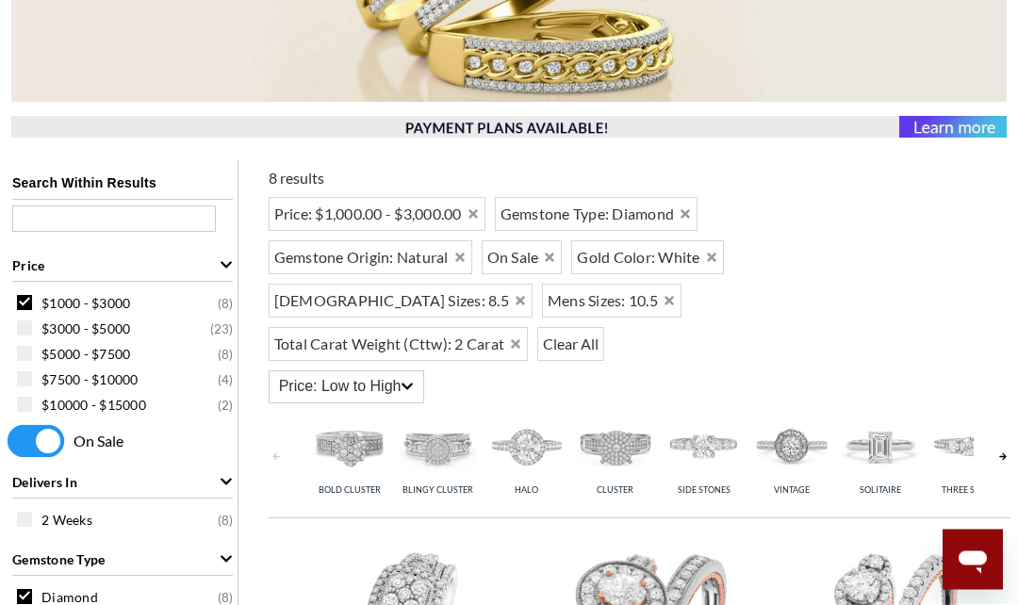
click at [522, 338] on icon "Remove 2 Carat" at bounding box center [515, 344] width 13 height 13
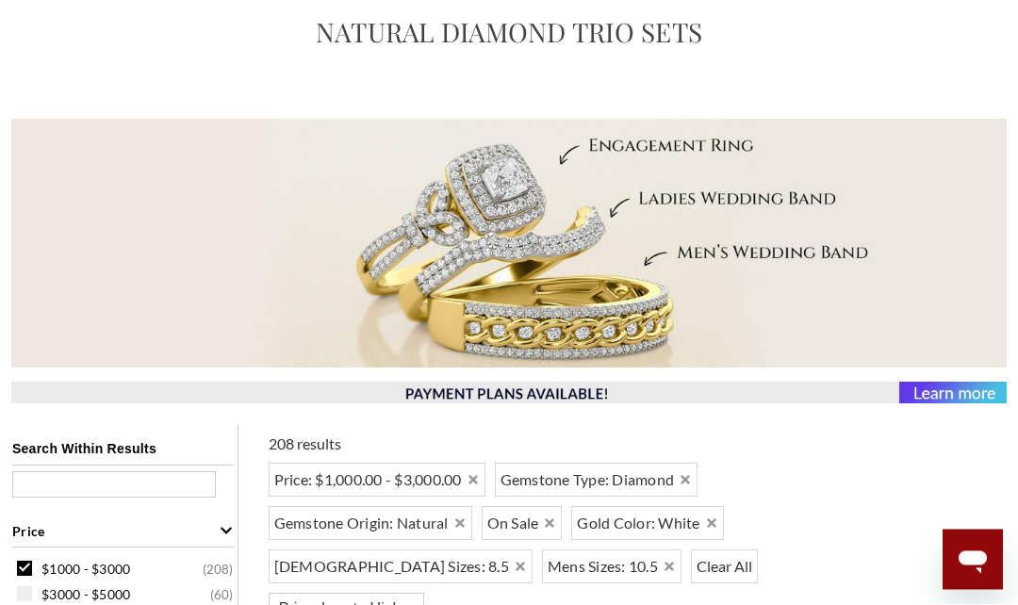
scroll to position [201, 0]
